Goal: Complete application form

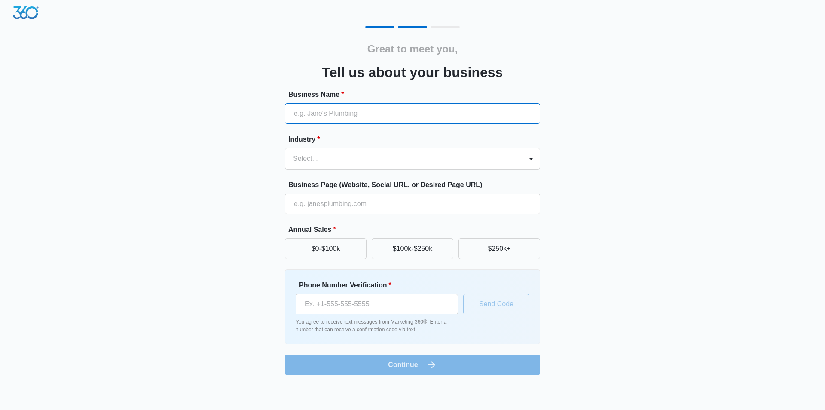
click at [417, 117] on input "Business Name *" at bounding box center [412, 113] width 255 height 21
type input "S"
type input "5"
type input "High Ground Electric"
click at [567, 107] on div "Great to meet you, Tell us about your business Business Name * High Ground Elec…" at bounding box center [413, 200] width 516 height 349
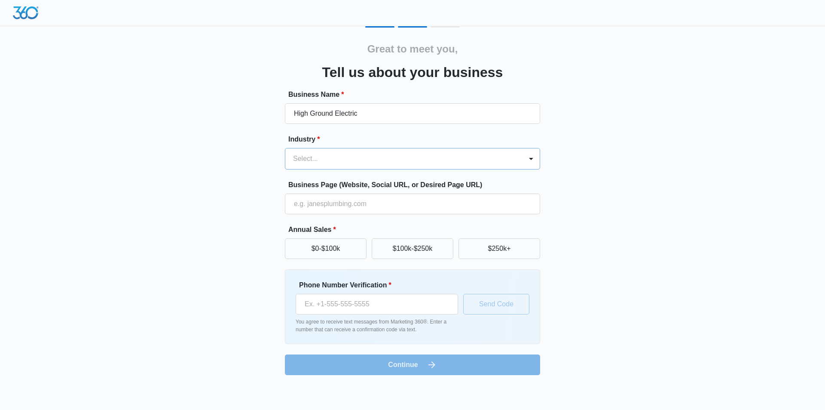
click at [346, 154] on div at bounding box center [402, 159] width 218 height 12
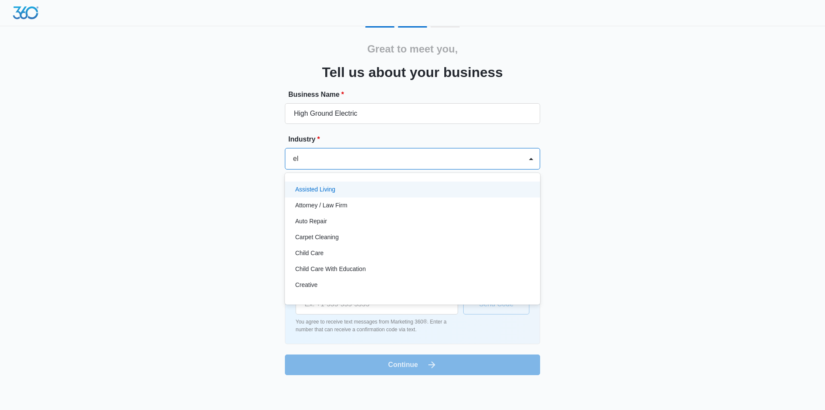
type input "ele"
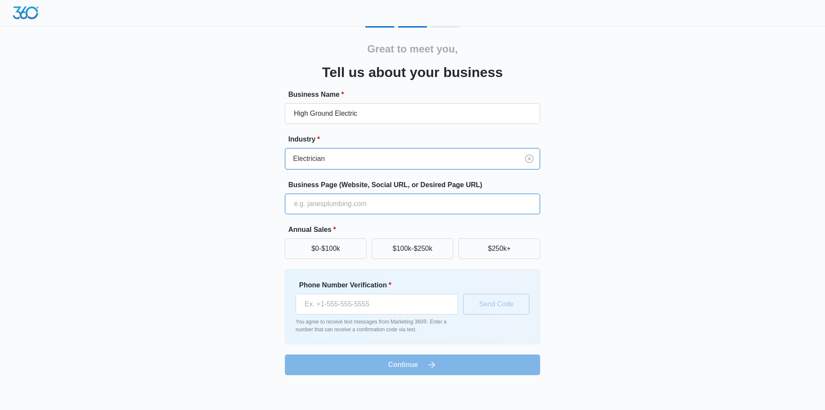
click at [436, 205] on input "Business Page (Website, Social URL, or Desired Page URL)" at bounding box center [412, 203] width 255 height 21
type input "[URL][DOMAIN_NAME]"
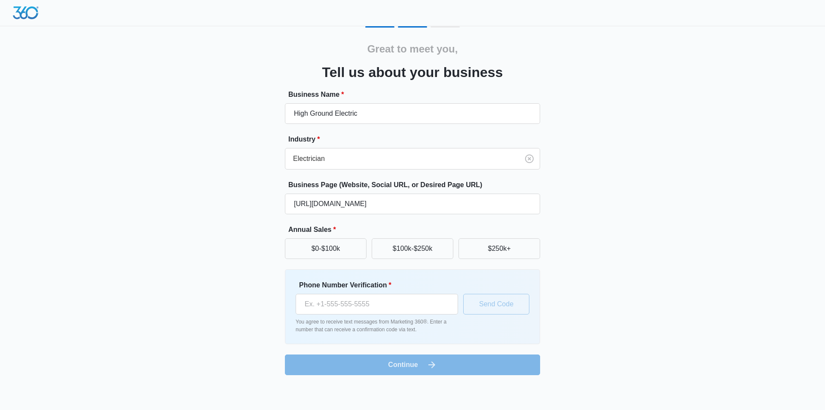
click at [449, 365] on form "Business Name * High Ground Electric Industry * Electrician Business Page (Webs…" at bounding box center [412, 231] width 255 height 285
click at [360, 309] on input "Phone Number Verification *" at bounding box center [377, 304] width 162 height 21
